Goal: Task Accomplishment & Management: Manage account settings

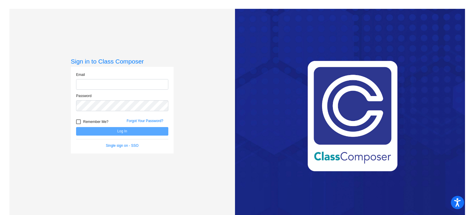
type input "[EMAIL_ADDRESS][DOMAIN_NAME]"
click at [130, 132] on button "Log In" at bounding box center [122, 131] width 92 height 9
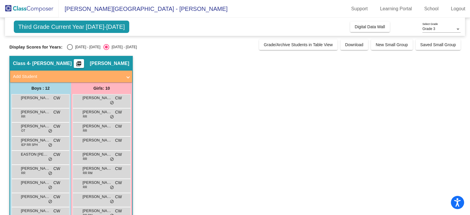
click at [70, 47] on div "Select an option" at bounding box center [70, 47] width 0 height 0
click at [70, 50] on input "[DATE] - [DATE]" at bounding box center [70, 50] width 0 height 0
radio input "true"
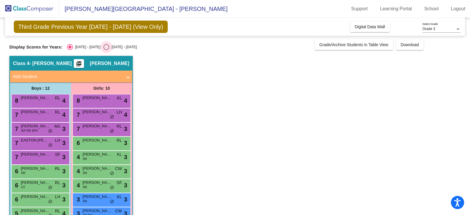
click at [103, 47] on div "Select an option" at bounding box center [106, 47] width 6 height 6
click at [106, 50] on input "[DATE] - [DATE]" at bounding box center [106, 50] width 0 height 0
radio input "true"
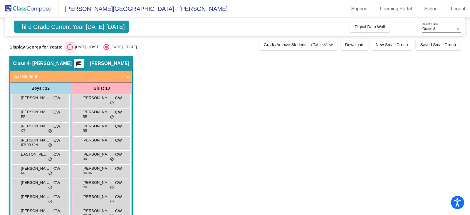
click at [71, 45] on div "Select an option" at bounding box center [70, 47] width 6 height 6
click at [70, 50] on input "[DATE] - [DATE]" at bounding box center [70, 50] width 0 height 0
radio input "true"
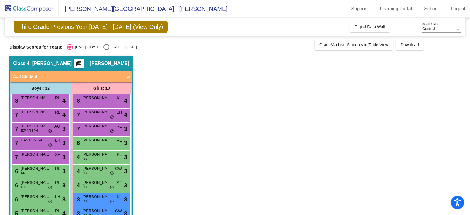
click at [103, 47] on div "Select an option" at bounding box center [106, 47] width 6 height 6
click at [106, 50] on input "[DATE] - [DATE]" at bounding box center [106, 50] width 0 height 0
radio input "true"
